Goal: Find specific page/section: Find specific page/section

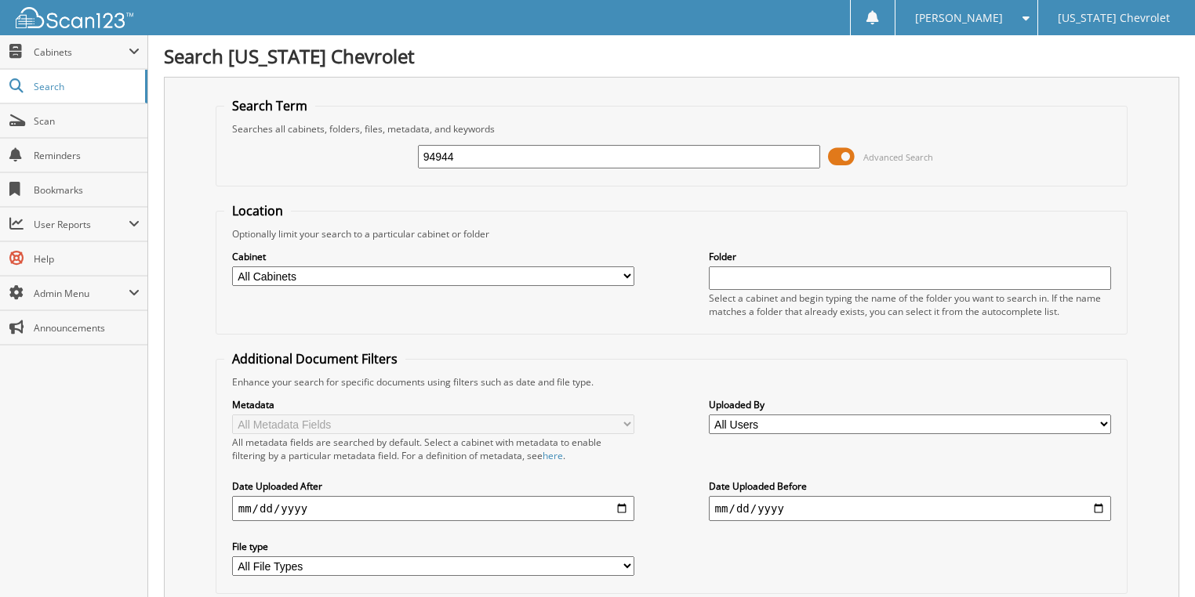
type input "94944"
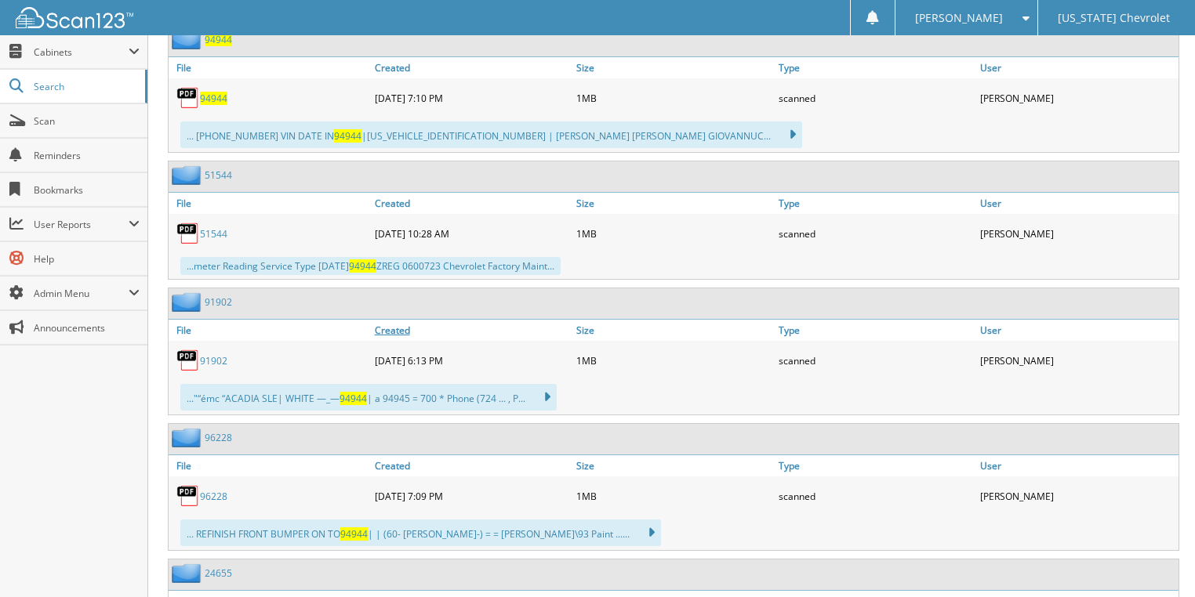
scroll to position [669, 0]
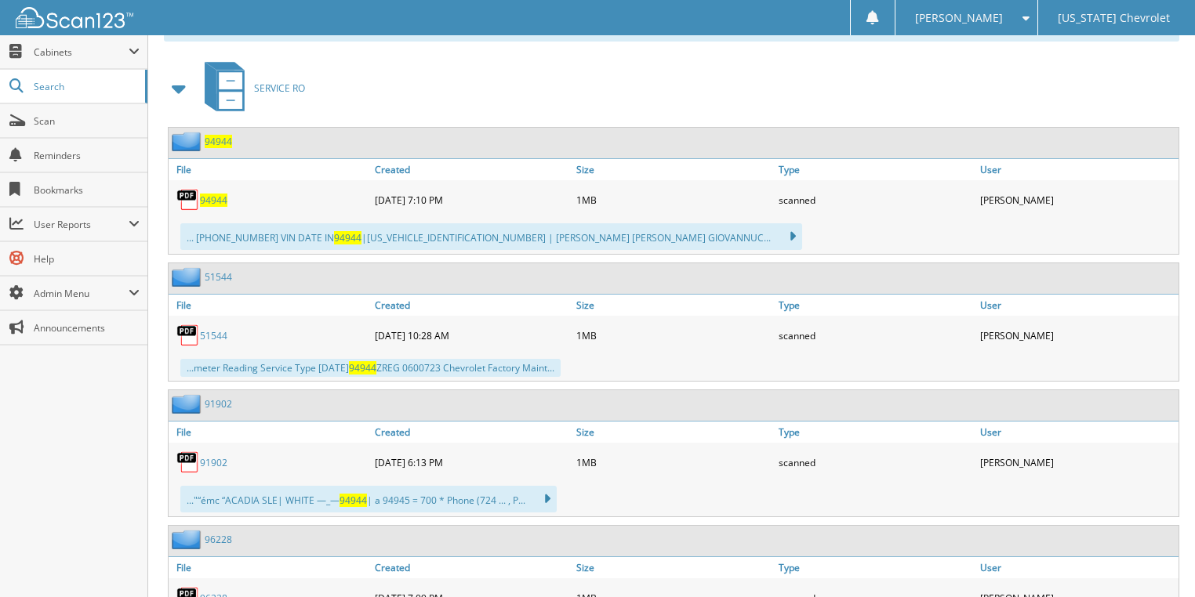
click at [216, 194] on span "94944" at bounding box center [213, 200] width 27 height 13
click at [74, 82] on span "Search" at bounding box center [85, 86] width 103 height 13
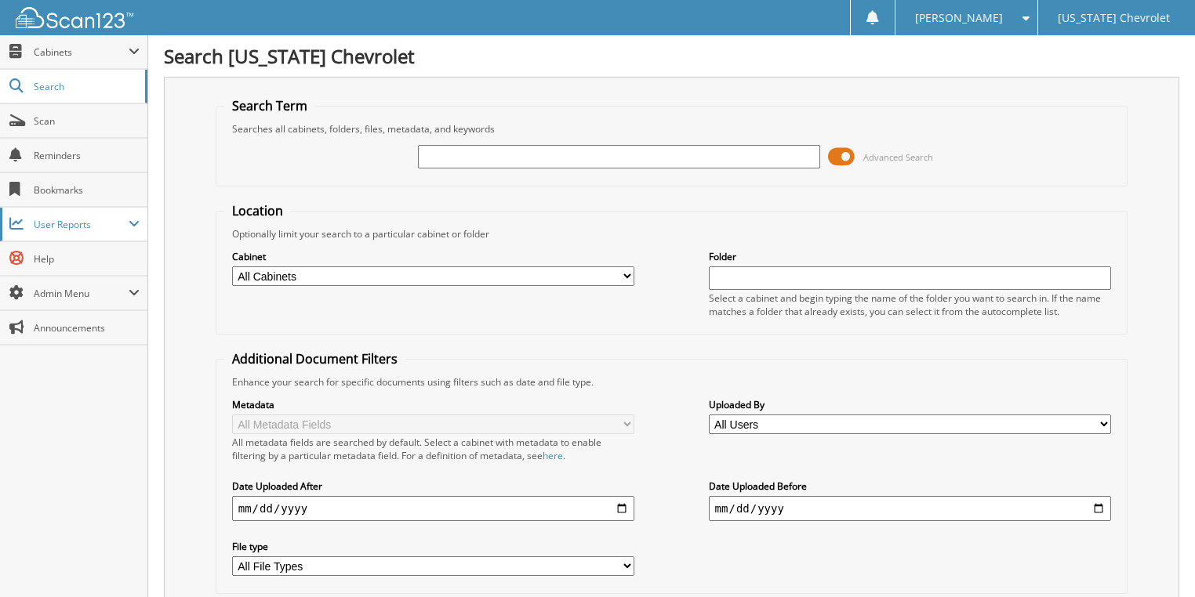
click at [107, 227] on span "User Reports" at bounding box center [81, 224] width 95 height 13
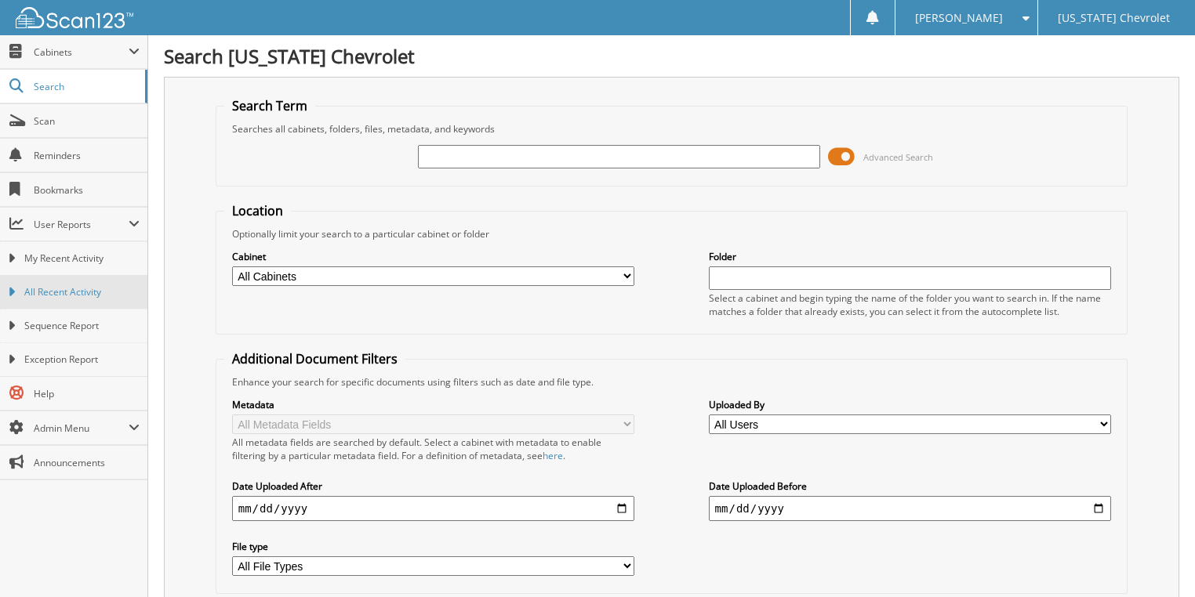
click at [111, 288] on span "All Recent Activity" at bounding box center [81, 292] width 115 height 14
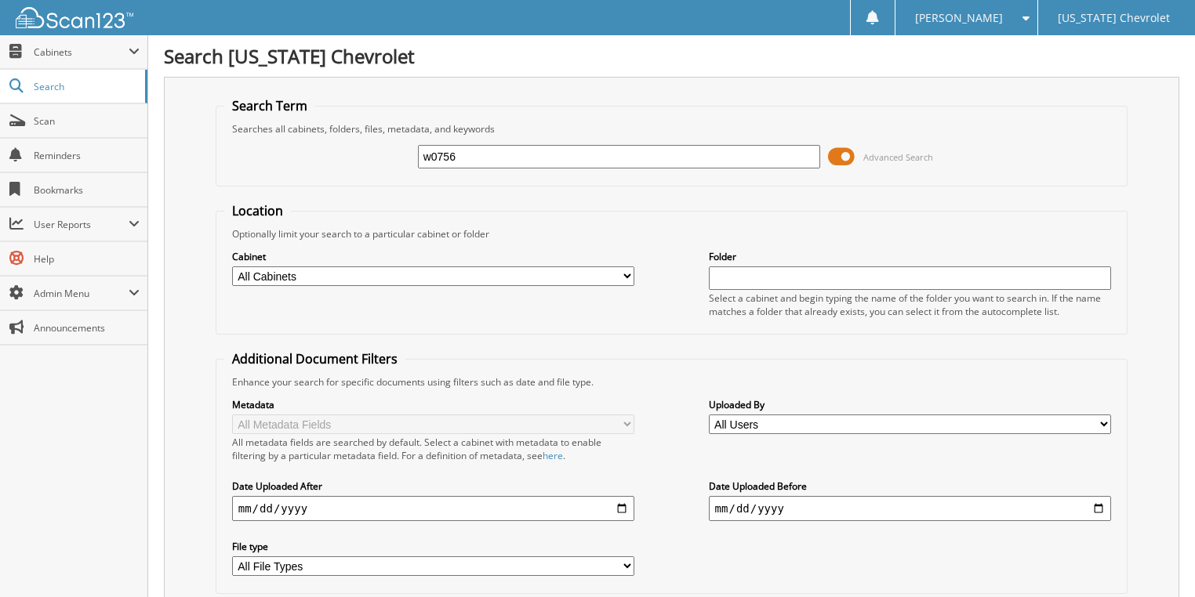
type input "w0756"
click at [82, 122] on span "Scan" at bounding box center [87, 120] width 106 height 13
